Goal: Transaction & Acquisition: Purchase product/service

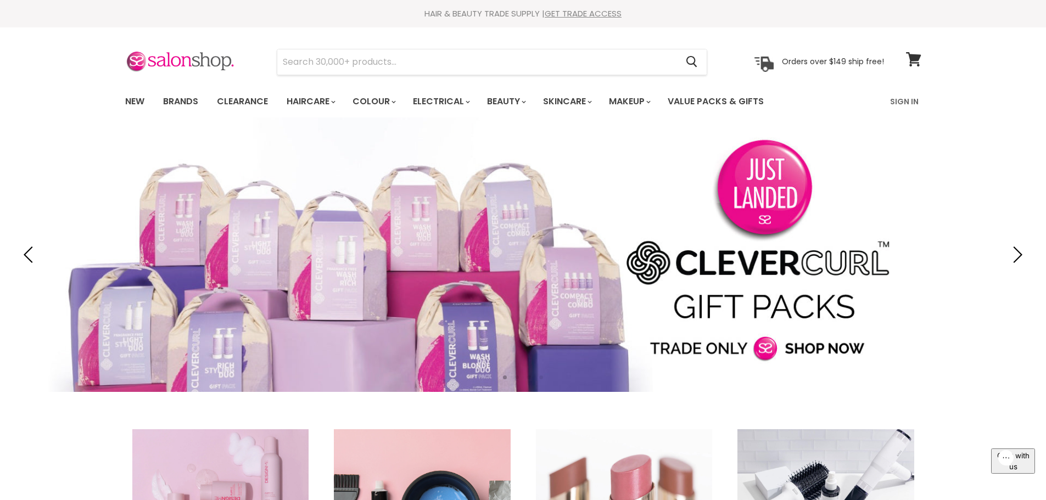
click at [1020, 242] on link "Slide 1 of 4" at bounding box center [523, 255] width 1046 height 275
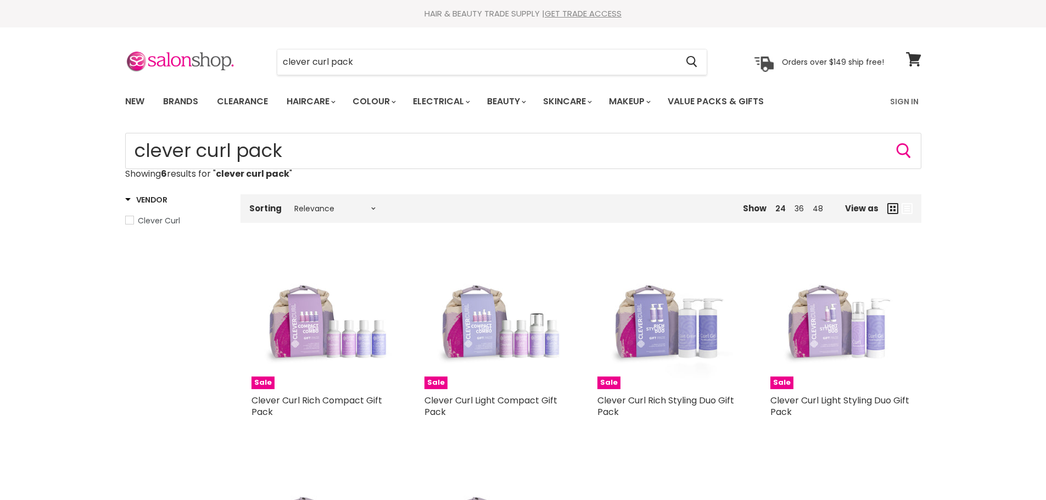
click at [456, 99] on link "Electrical" at bounding box center [441, 101] width 72 height 23
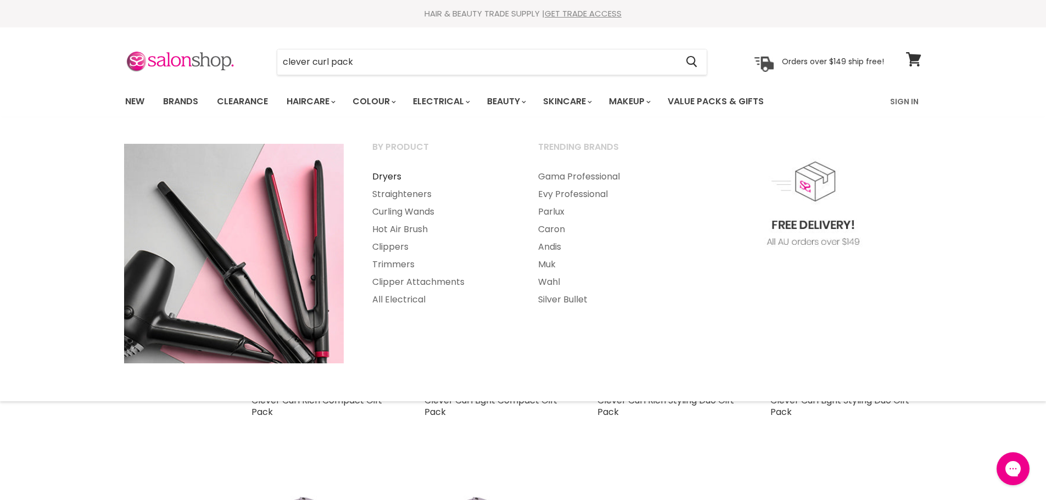
click at [395, 180] on link "Dryers" at bounding box center [441, 177] width 164 height 18
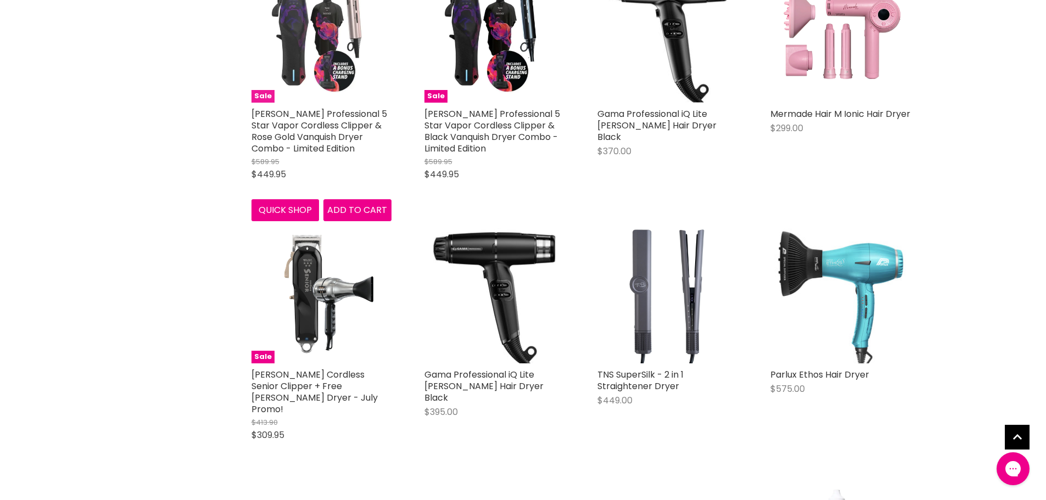
scroll to position [330, 0]
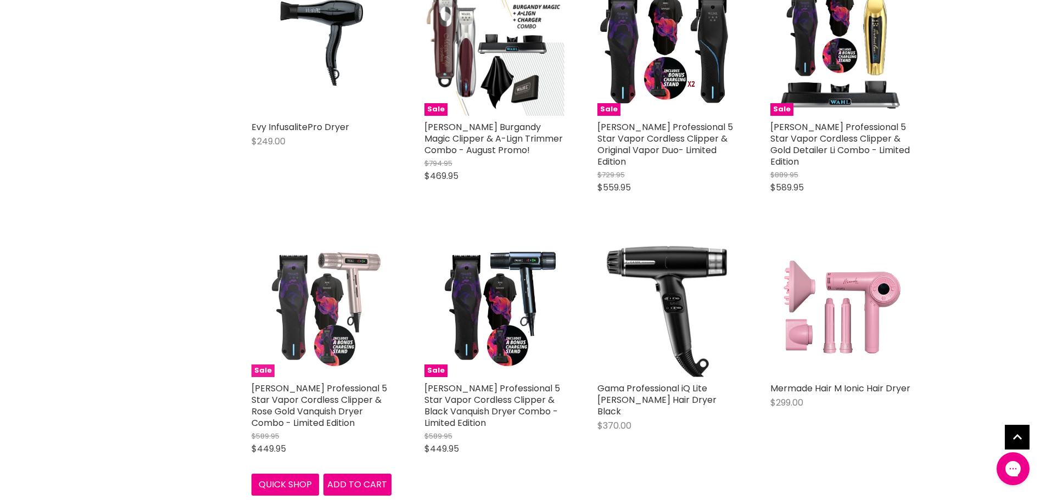
click at [300, 318] on img "Main content" at bounding box center [322, 307] width 140 height 140
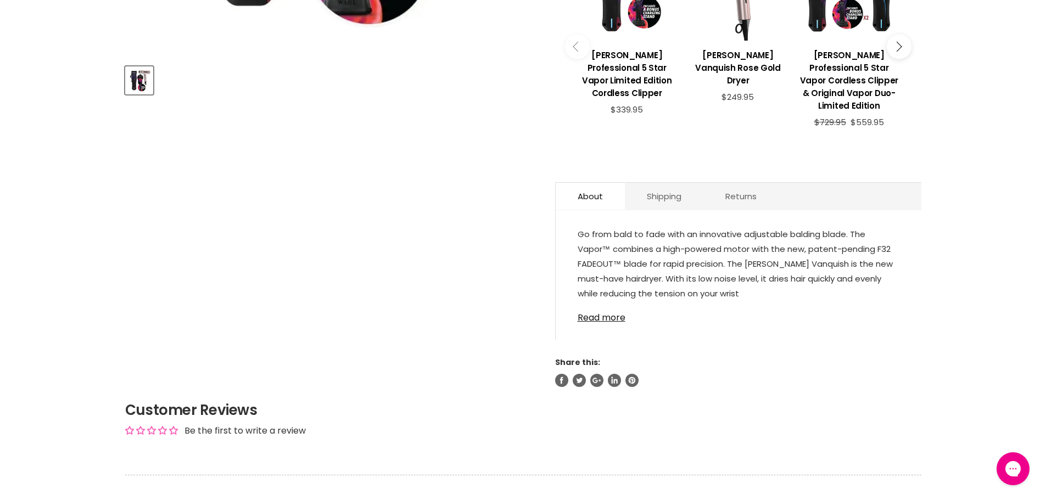
scroll to position [494, 0]
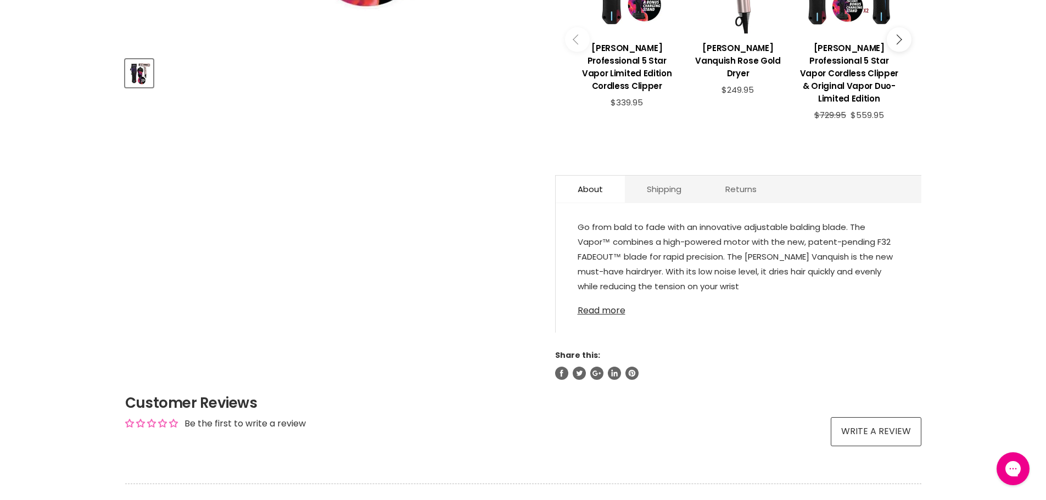
click at [600, 299] on link "Read more" at bounding box center [739, 307] width 322 height 16
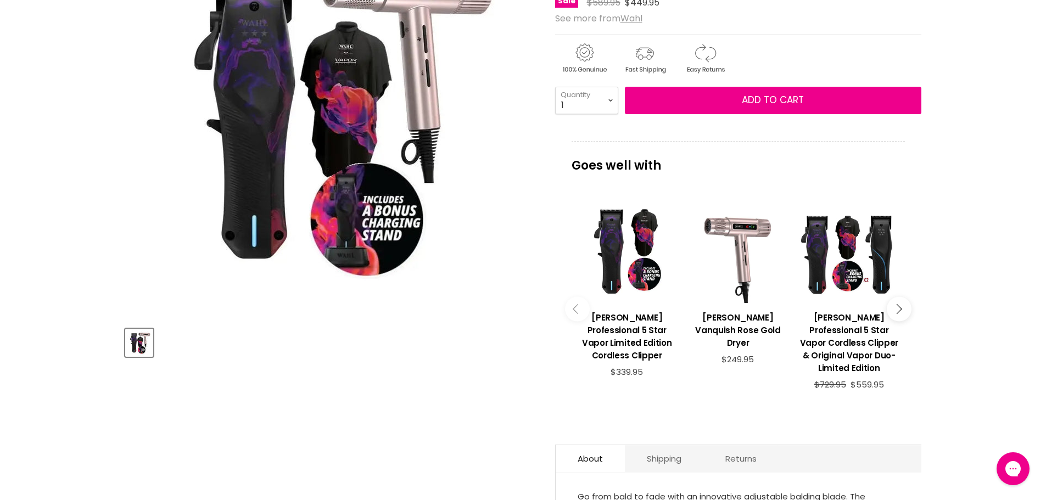
scroll to position [110, 0]
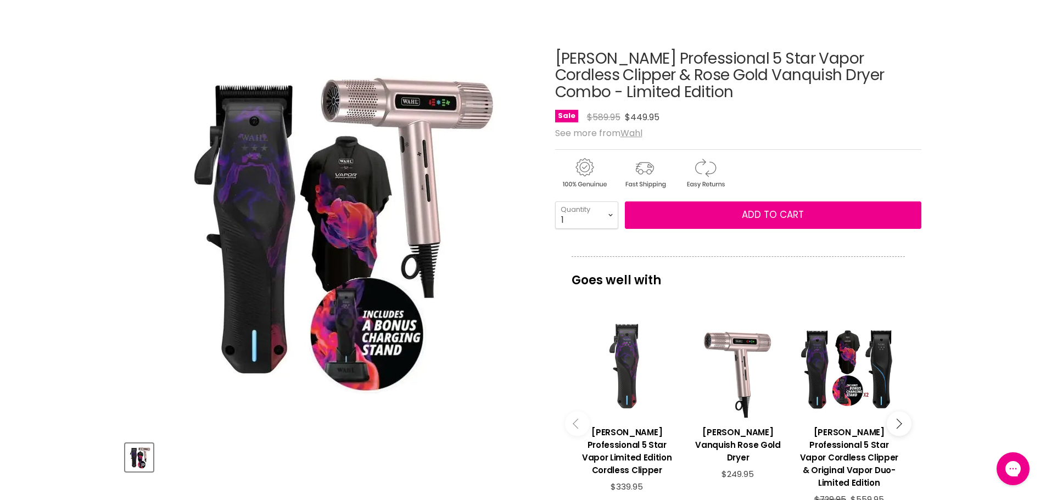
click at [630, 332] on div "Main content" at bounding box center [627, 368] width 100 height 100
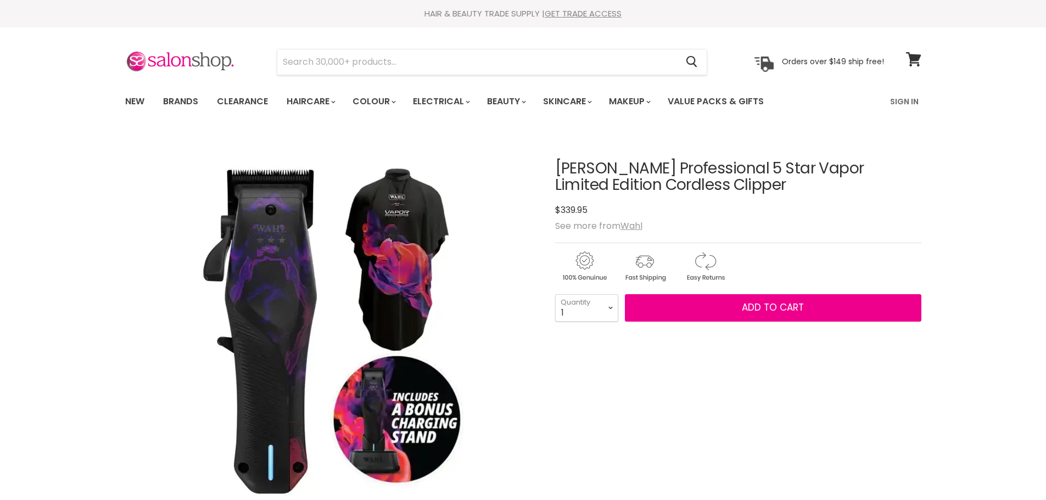
scroll to position [220, 0]
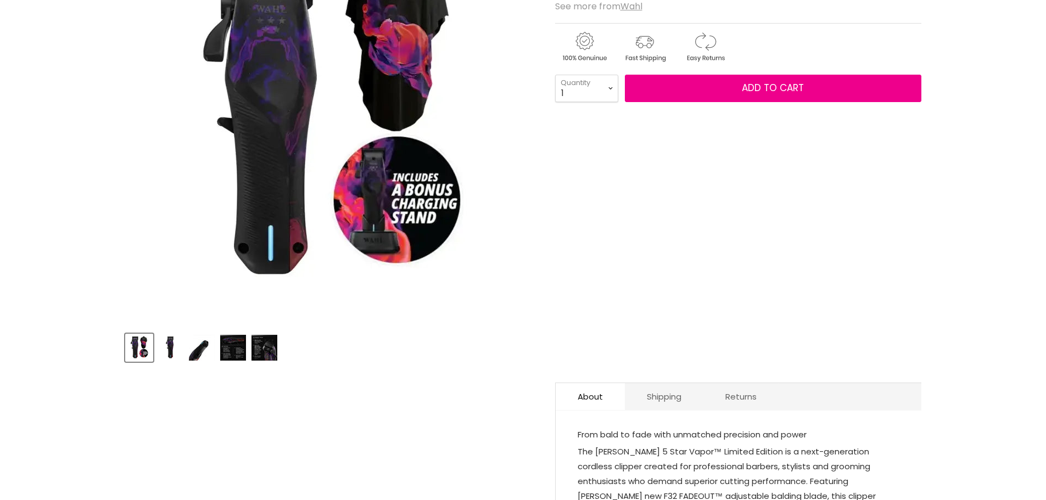
click at [257, 351] on img "Product thumbnails" at bounding box center [265, 348] width 26 height 26
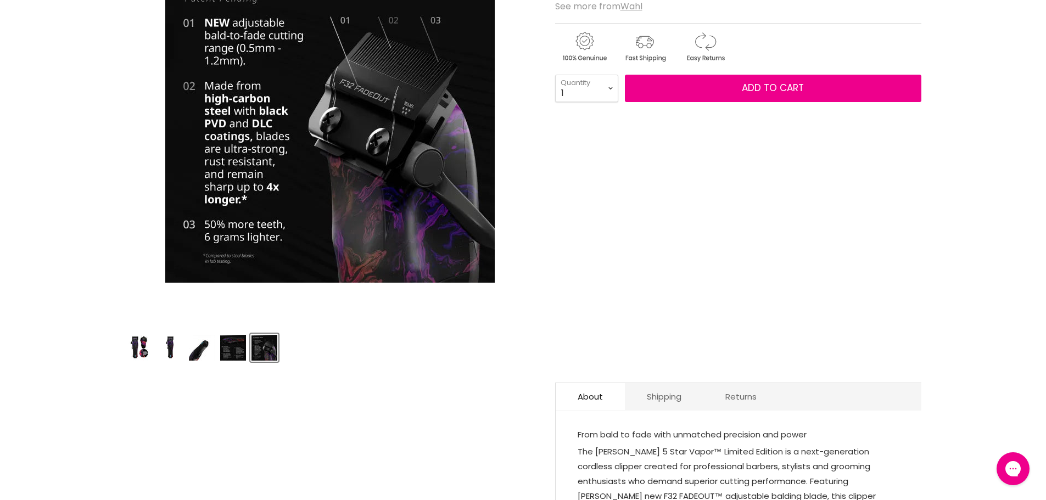
scroll to position [0, 0]
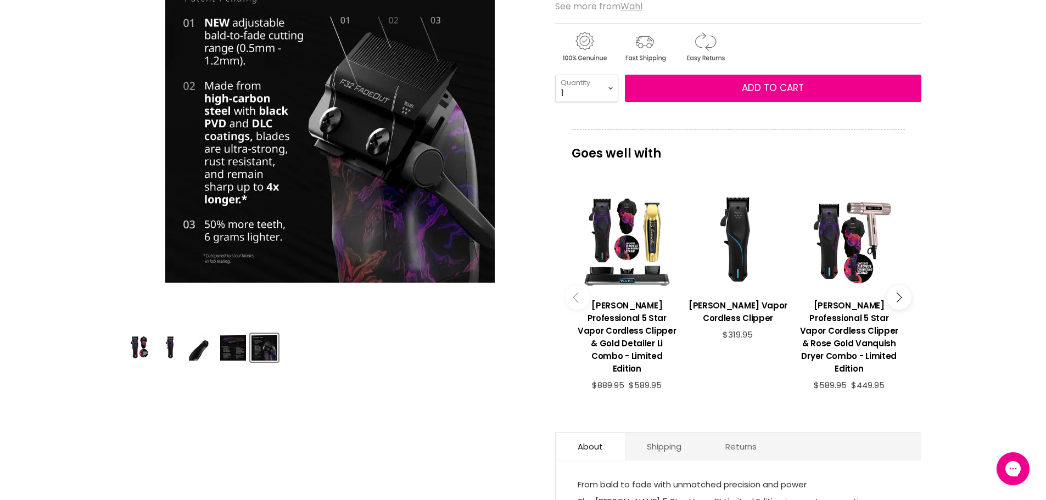
click at [241, 352] on img "Product thumbnails" at bounding box center [233, 348] width 26 height 26
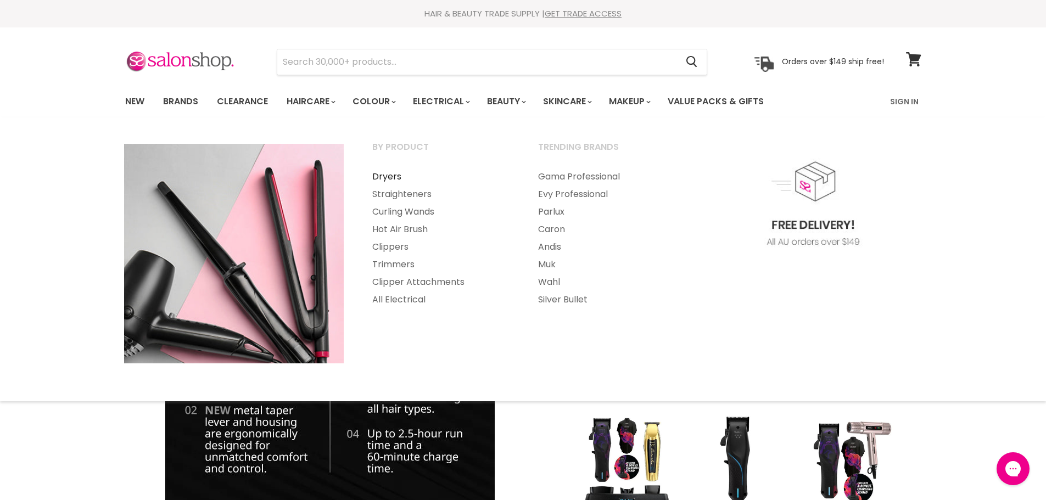
click at [388, 172] on link "Dryers" at bounding box center [441, 177] width 164 height 18
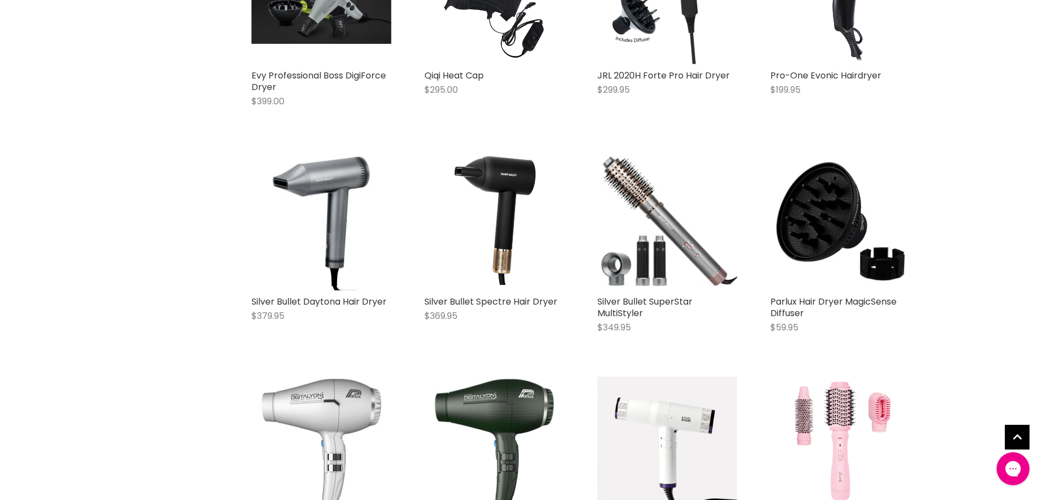
scroll to position [2801, 0]
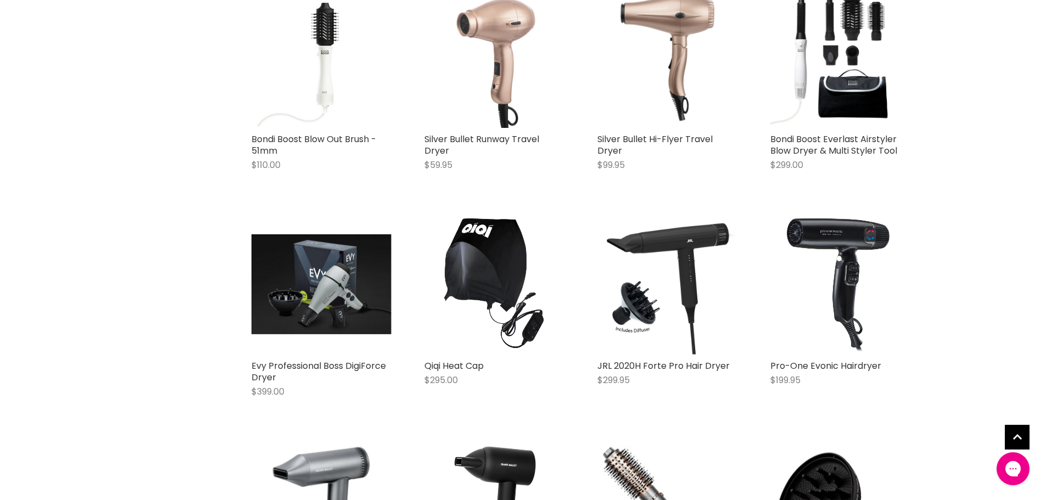
scroll to position [2032, 0]
